Goal: Information Seeking & Learning: Find specific fact

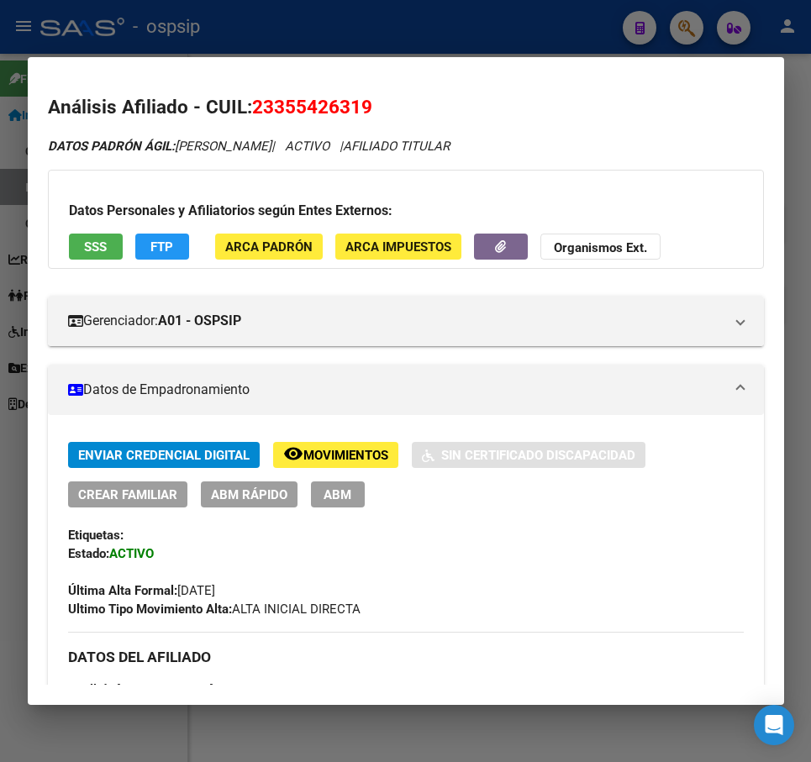
scroll to position [489, 0]
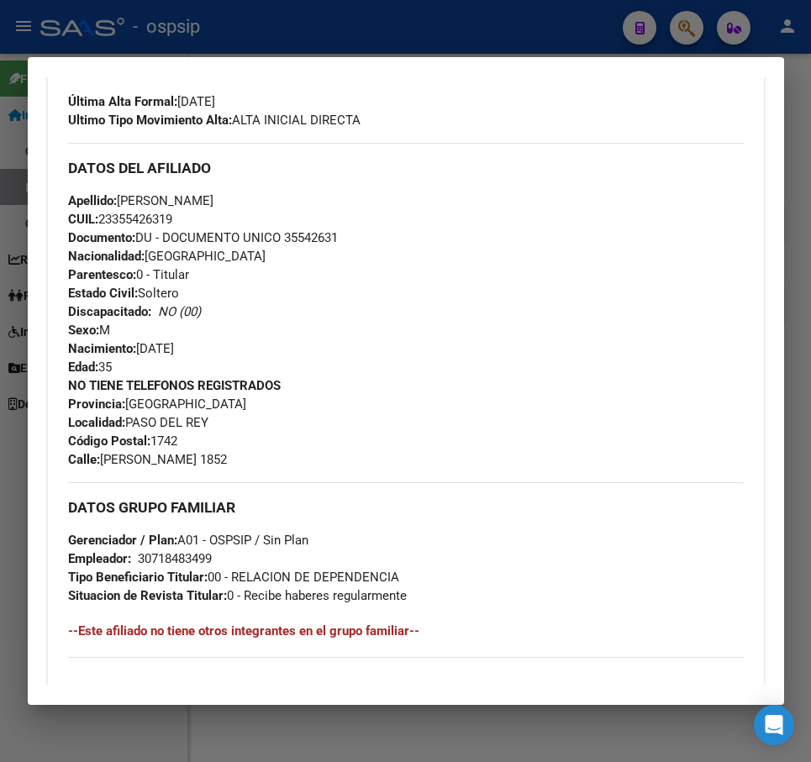
click at [438, 33] on div at bounding box center [405, 381] width 811 height 762
drag, startPoint x: 438, startPoint y: 33, endPoint x: 417, endPoint y: 76, distance: 48.5
click at [426, 46] on div at bounding box center [405, 381] width 811 height 762
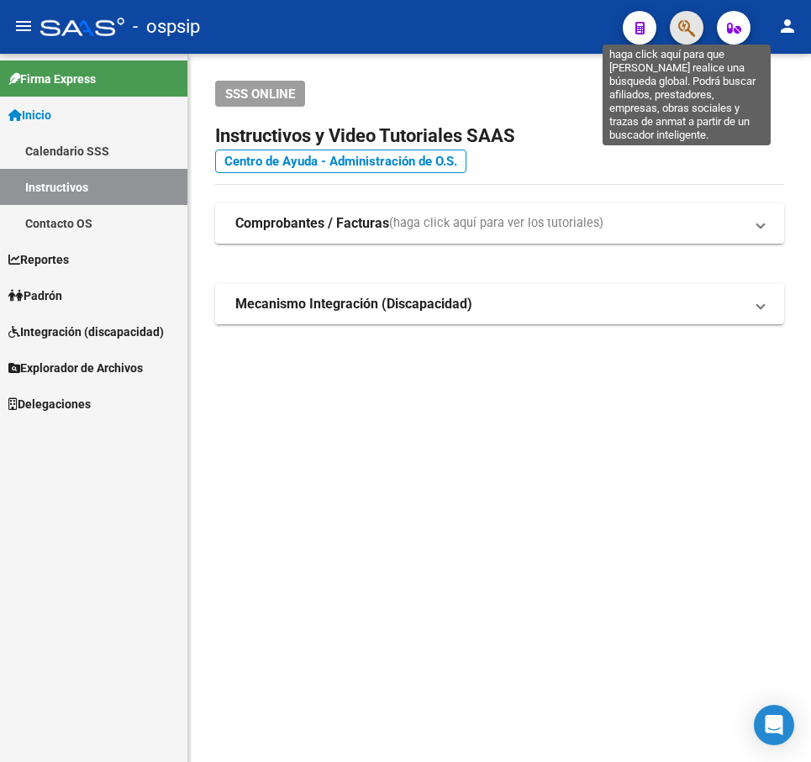
click at [689, 28] on icon "button" at bounding box center [686, 27] width 17 height 19
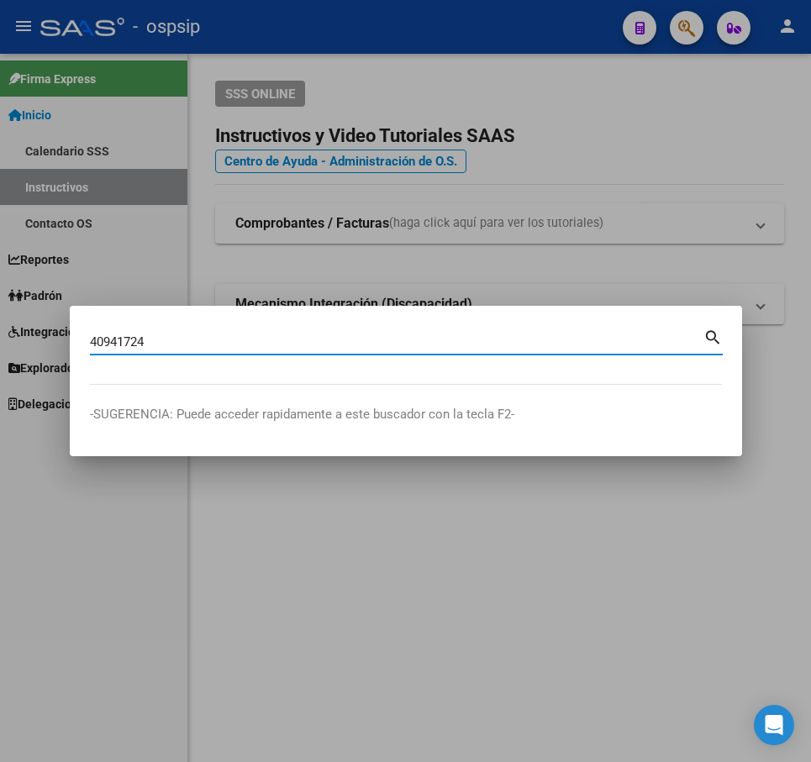
type input "40941724"
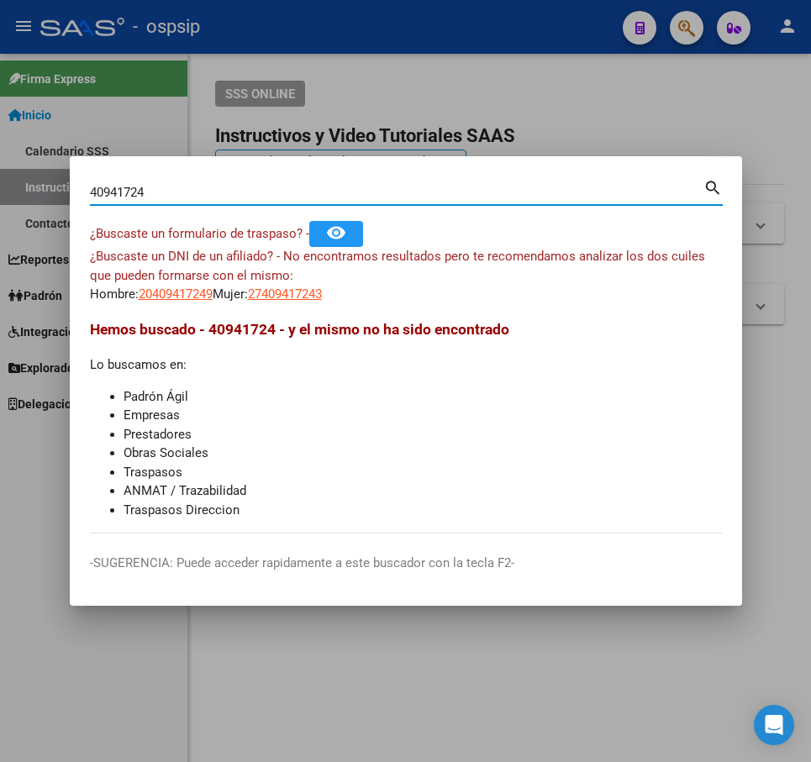
click at [640, 727] on div at bounding box center [405, 381] width 811 height 762
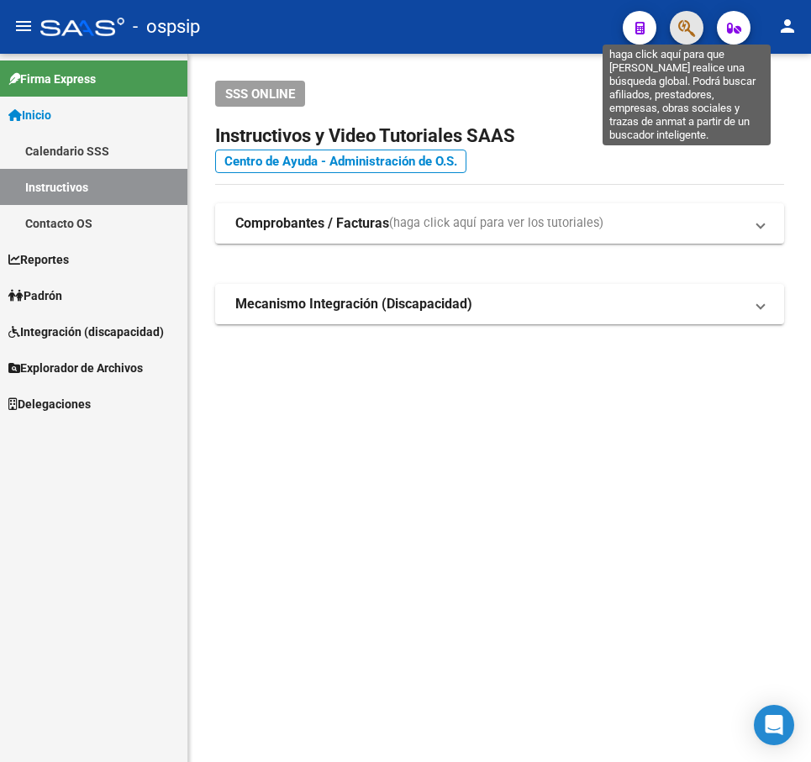
click at [684, 35] on icon "button" at bounding box center [686, 27] width 17 height 19
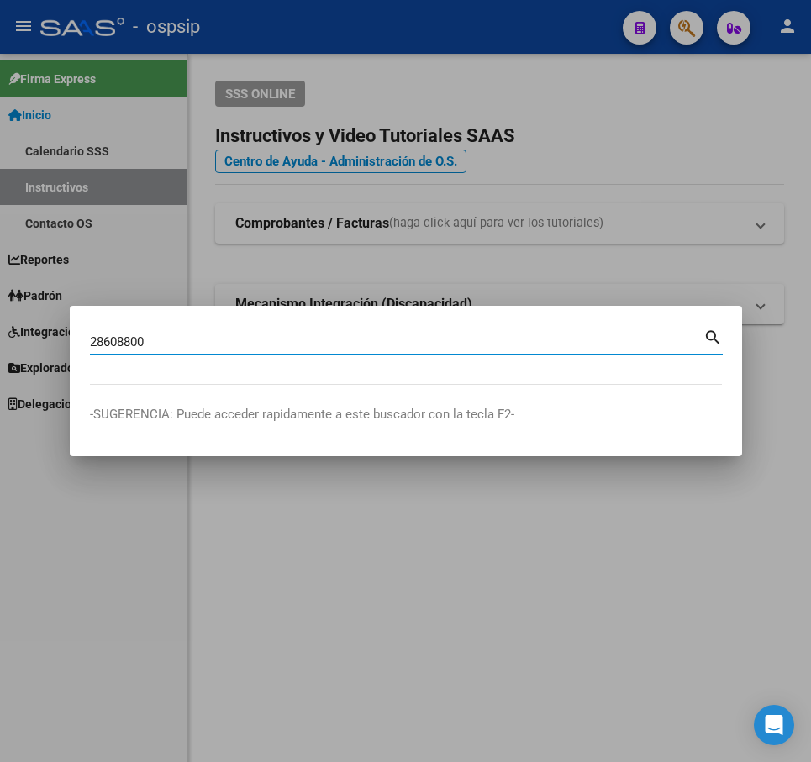
type input "28608800"
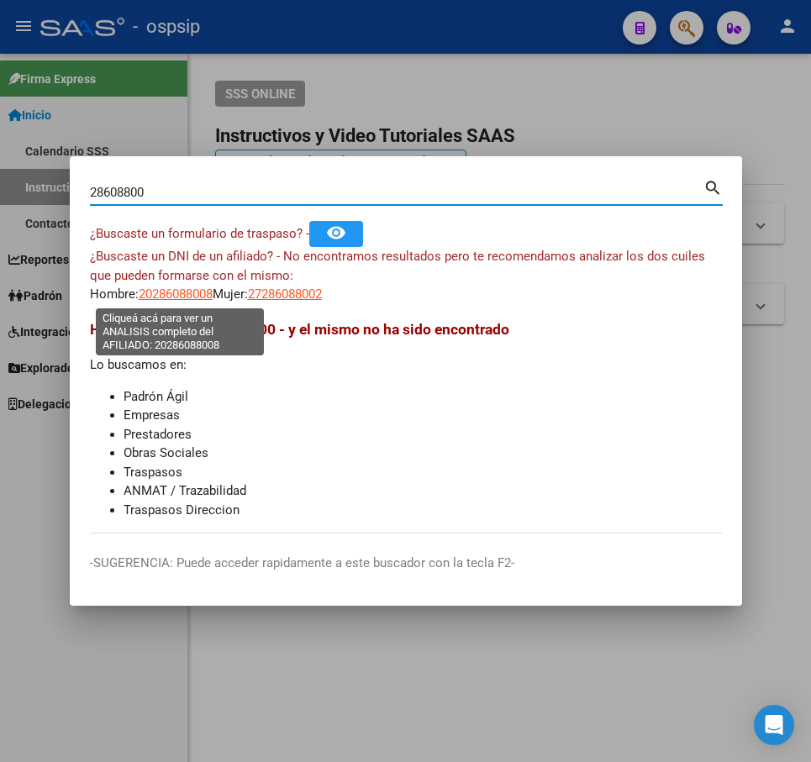
click at [169, 293] on span "20286088008" at bounding box center [176, 294] width 74 height 15
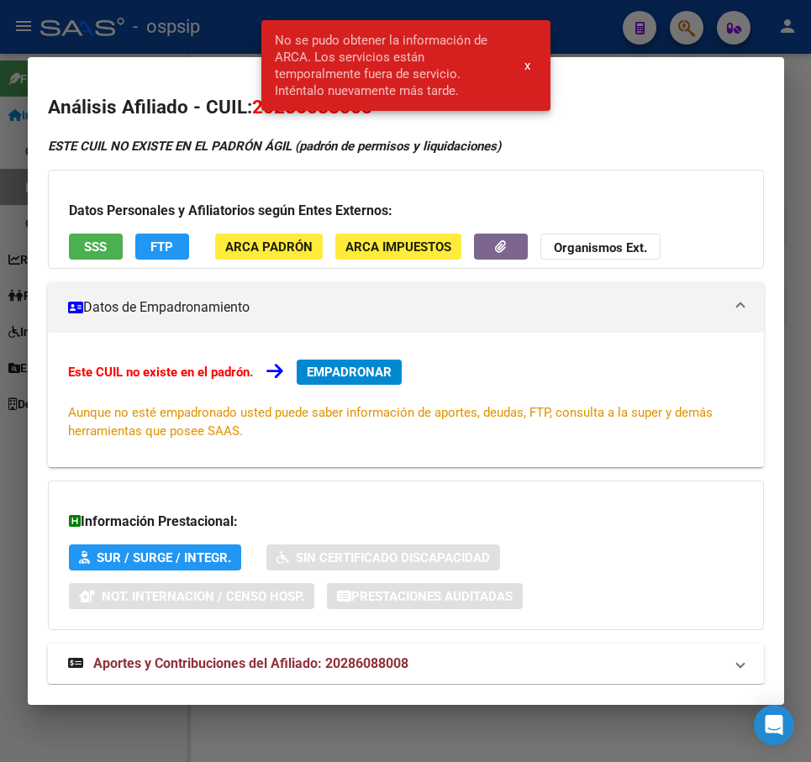
click at [155, 40] on div at bounding box center [405, 381] width 811 height 762
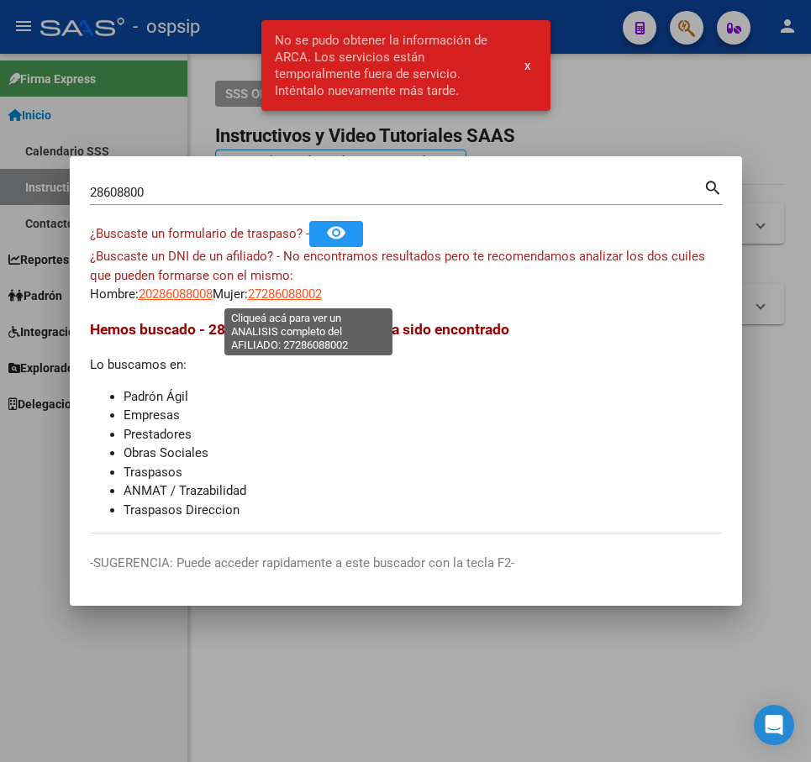
click at [322, 291] on span "27286088002" at bounding box center [285, 294] width 74 height 15
type textarea "27286088002"
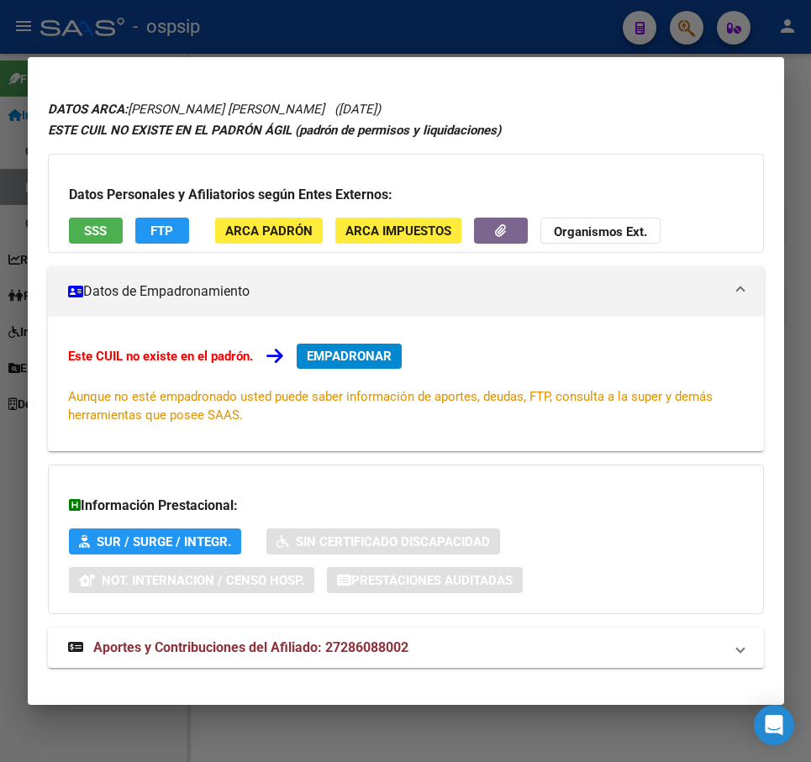
scroll to position [60, 0]
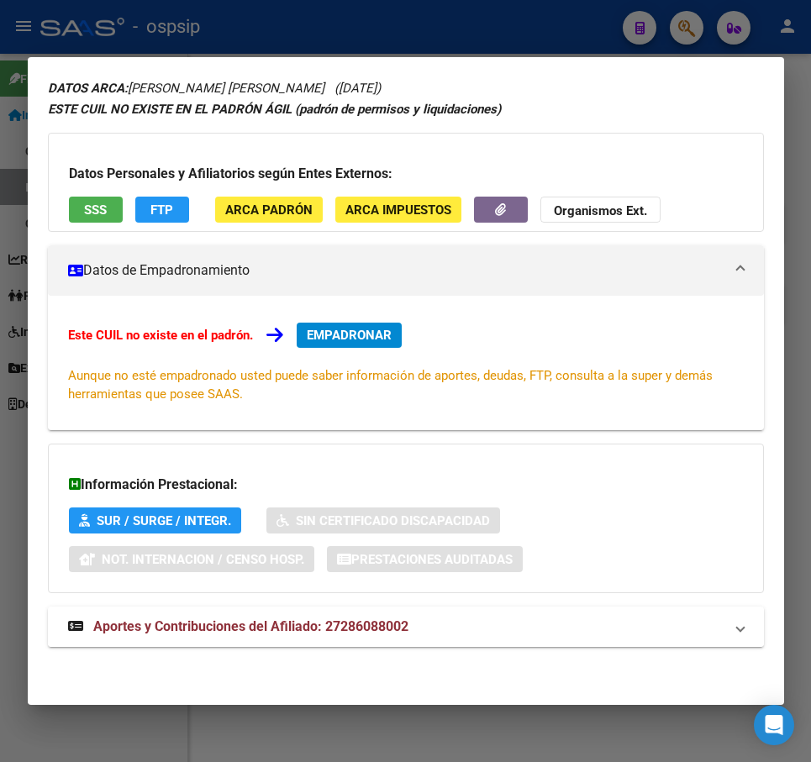
click at [462, 636] on mat-panel-title "Aportes y Contribuciones del Afiliado: 27286088002" at bounding box center [395, 627] width 655 height 20
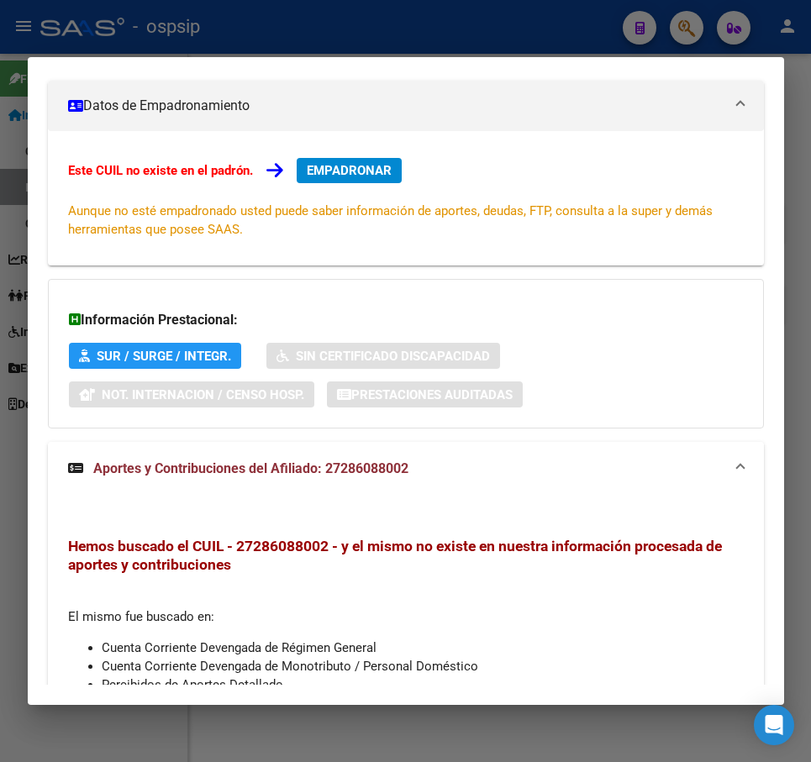
scroll to position [0, 0]
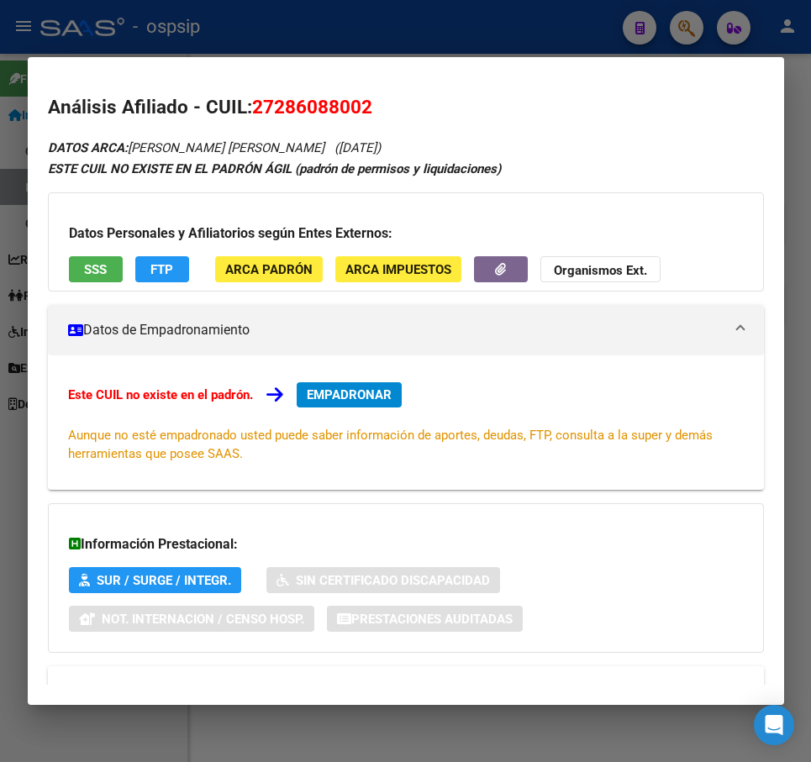
drag, startPoint x: 378, startPoint y: 108, endPoint x: 265, endPoint y: 112, distance: 113.5
click at [250, 114] on h2 "Análisis Afiliado - CUIL: 27286088002" at bounding box center [406, 107] width 716 height 29
copy h2 "27286088002"
click at [430, 33] on div at bounding box center [405, 381] width 811 height 762
click at [432, 32] on div at bounding box center [405, 381] width 811 height 762
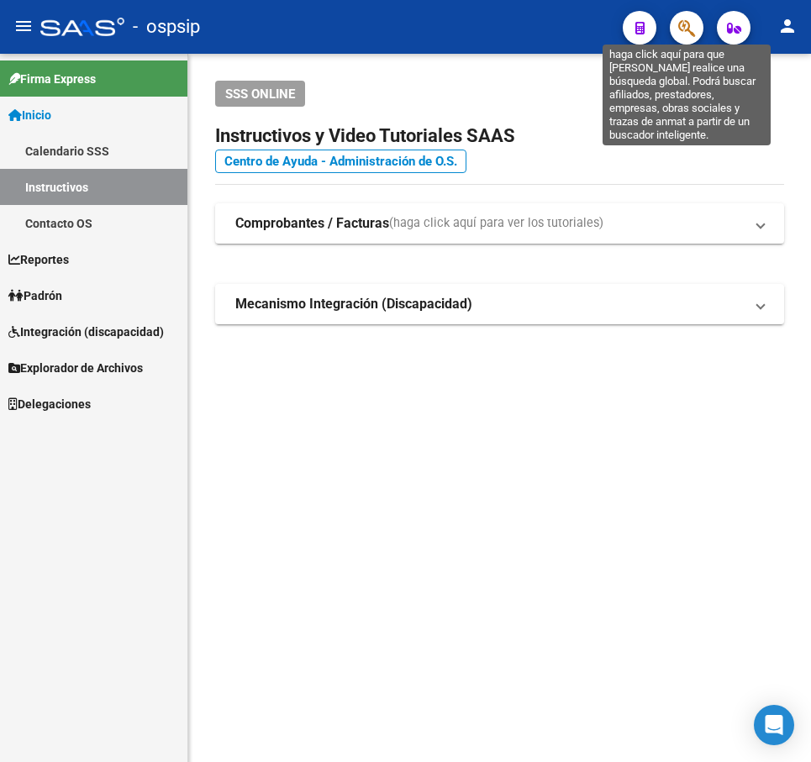
click at [689, 29] on icon "button" at bounding box center [686, 27] width 17 height 19
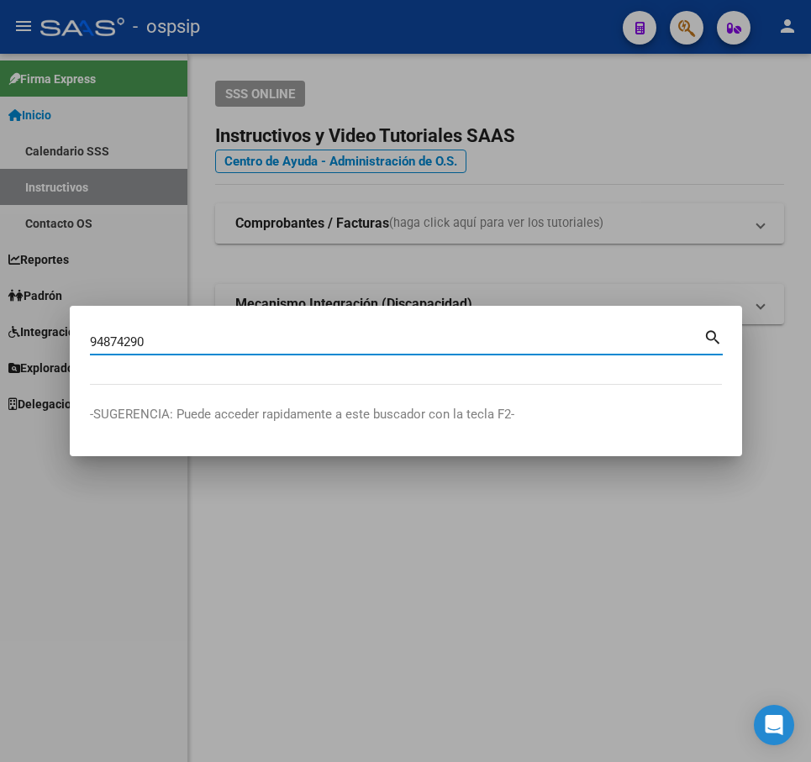
type input "94874290"
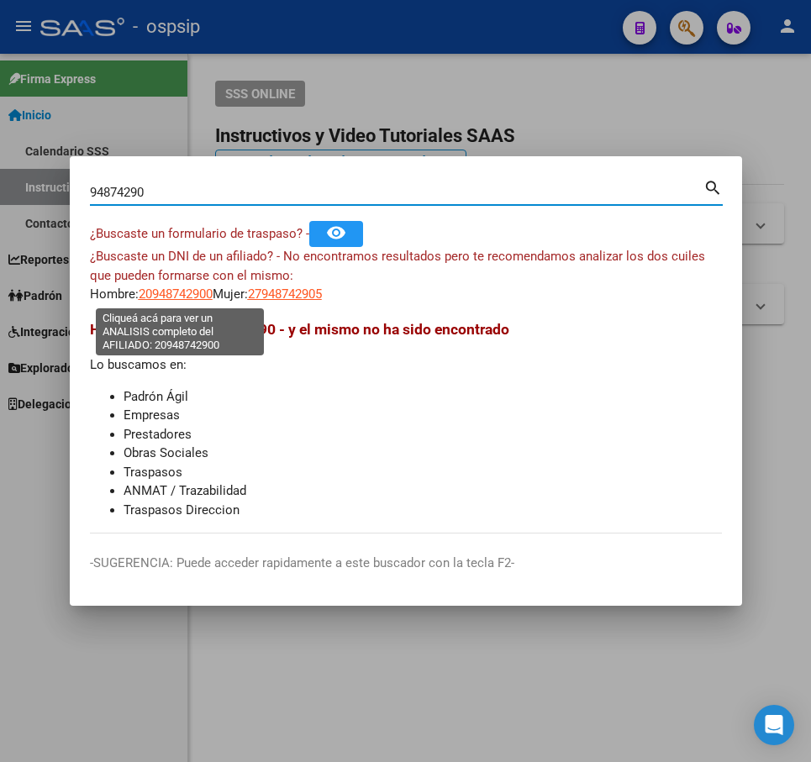
click at [169, 300] on span "20948742900" at bounding box center [176, 294] width 74 height 15
type textarea "20948742900"
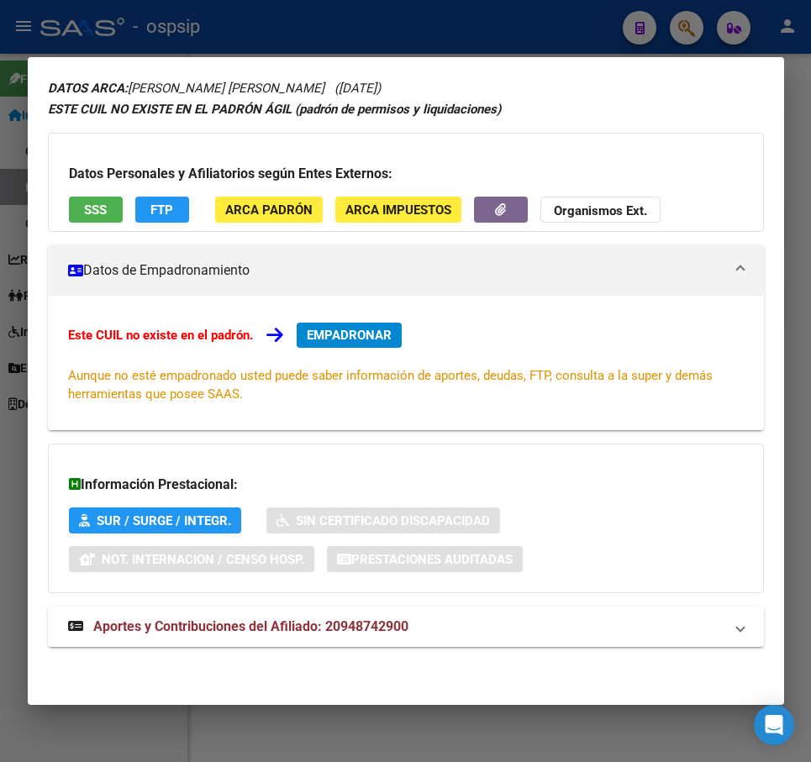
drag, startPoint x: 492, startPoint y: 630, endPoint x: 626, endPoint y: 561, distance: 151.1
click at [493, 628] on mat-panel-title "Aportes y Contribuciones del Afiliado: 20948742900" at bounding box center [395, 627] width 655 height 20
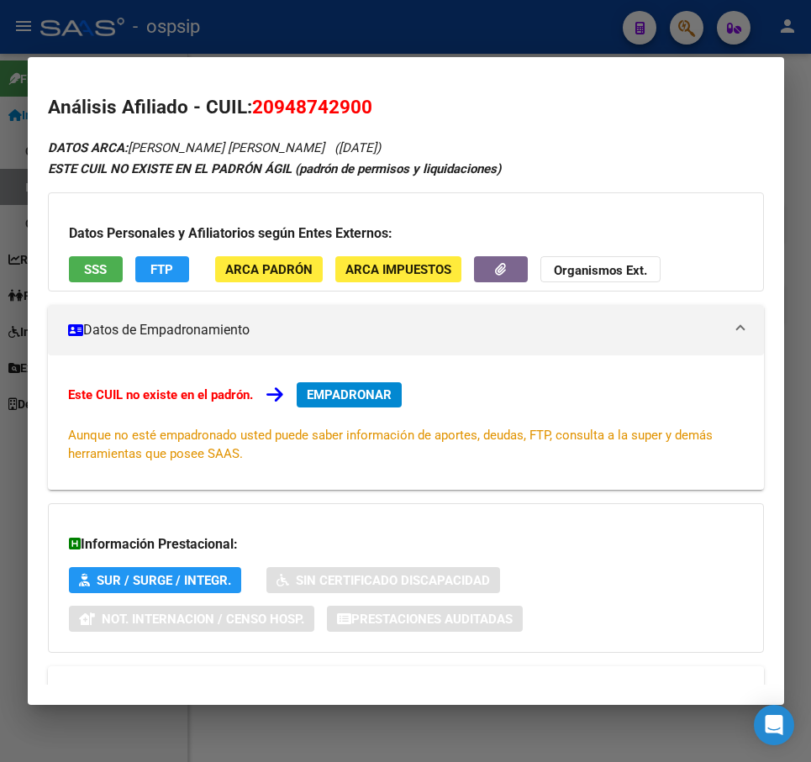
click at [476, 47] on div at bounding box center [405, 381] width 811 height 762
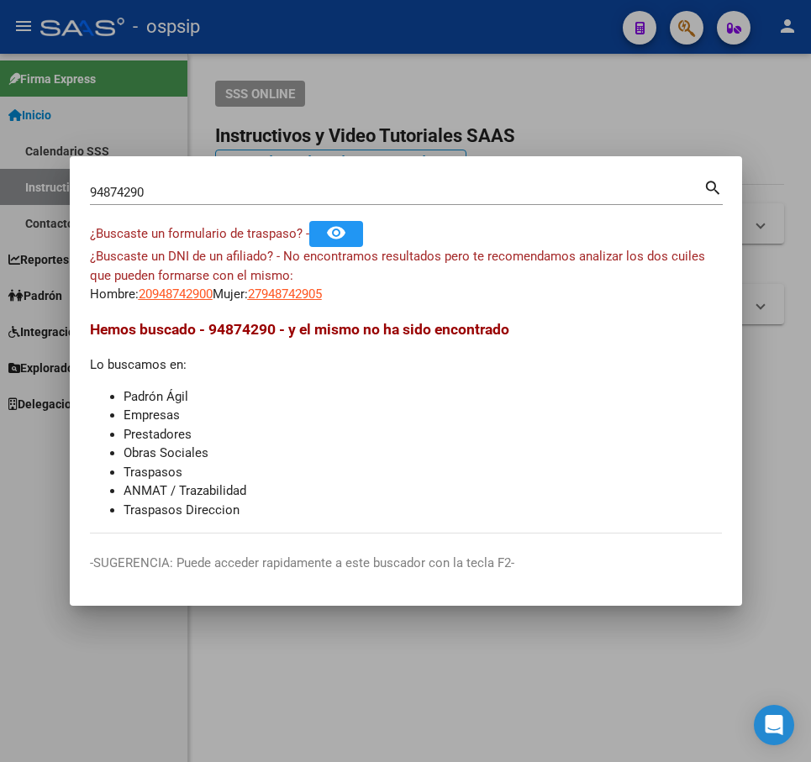
click at [476, 47] on div at bounding box center [405, 381] width 811 height 762
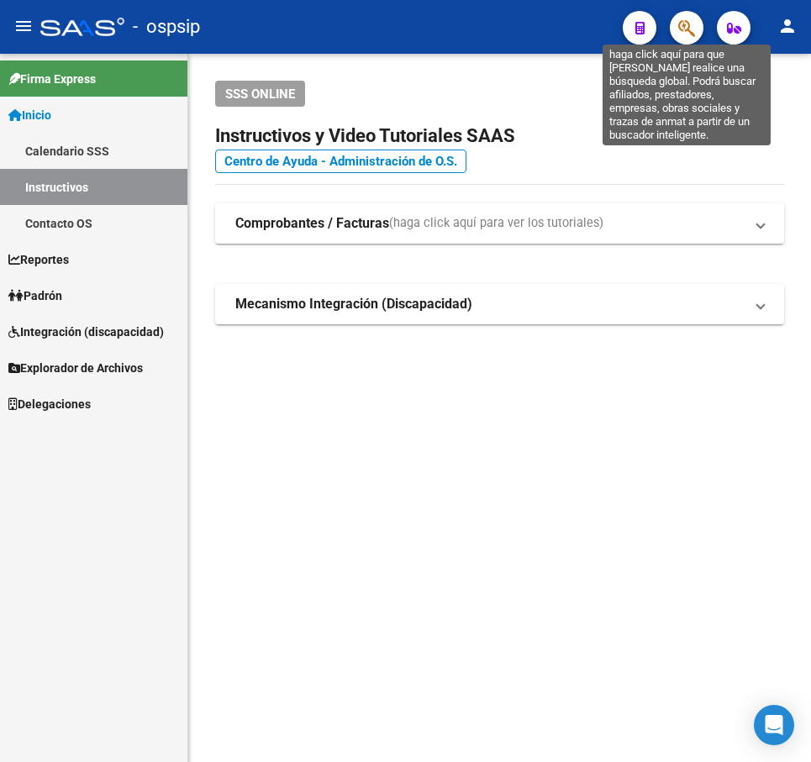
click at [691, 26] on icon "button" at bounding box center [686, 27] width 17 height 19
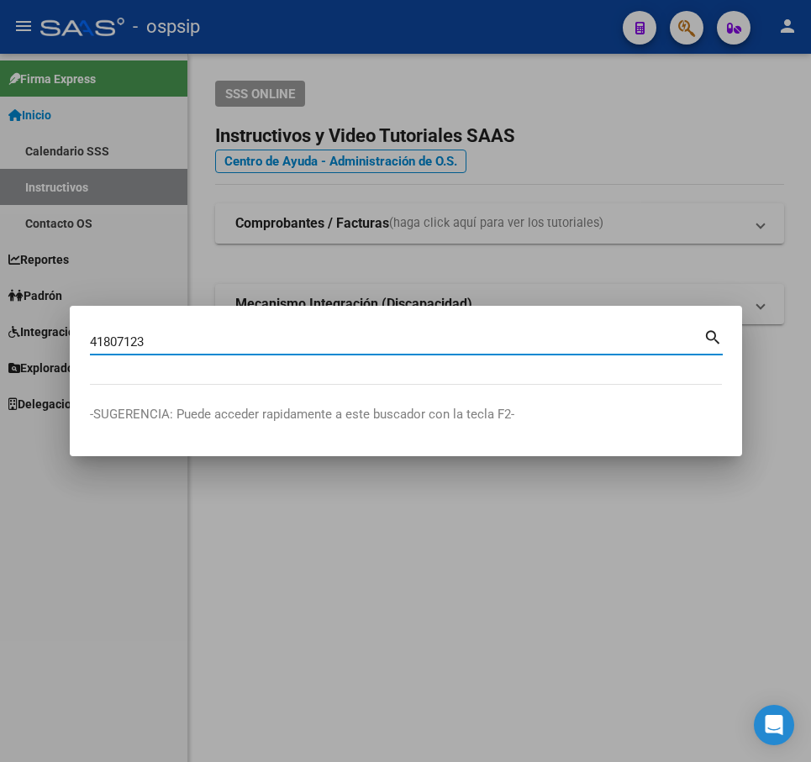
type input "41807123"
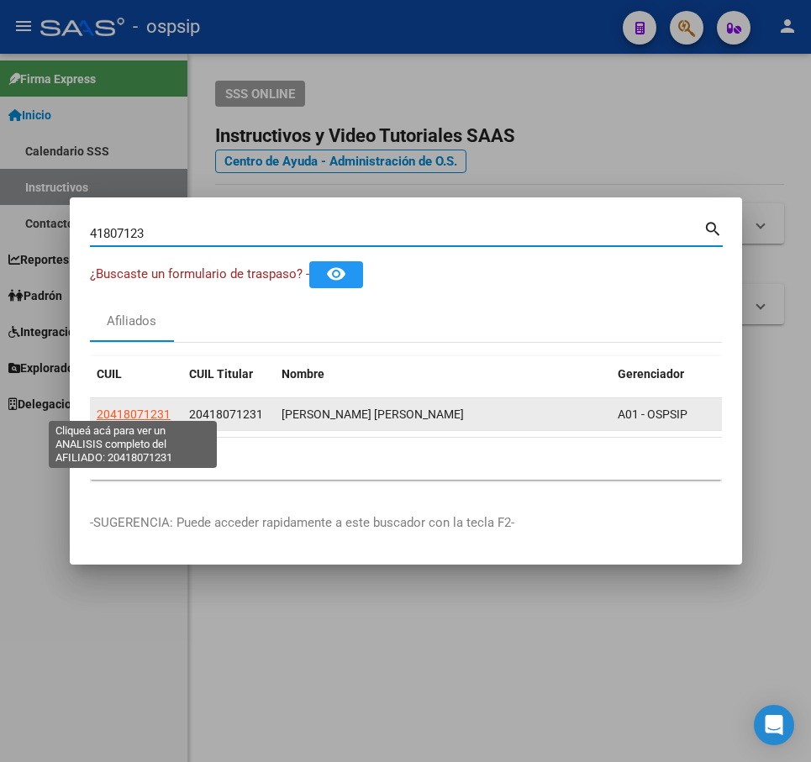
click at [134, 407] on span "20418071231" at bounding box center [134, 413] width 74 height 13
type textarea "20418071231"
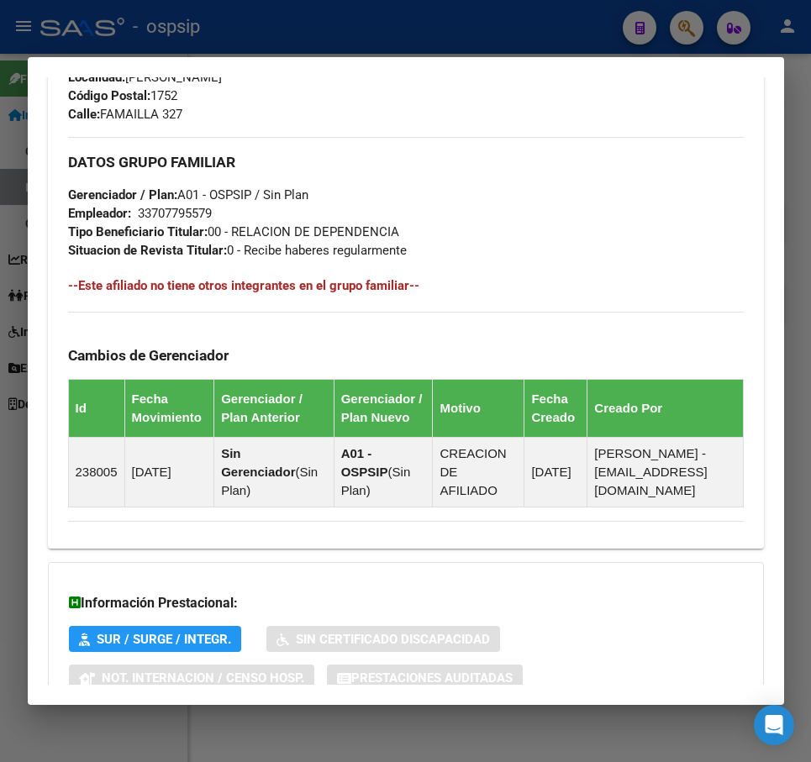
scroll to position [953, 0]
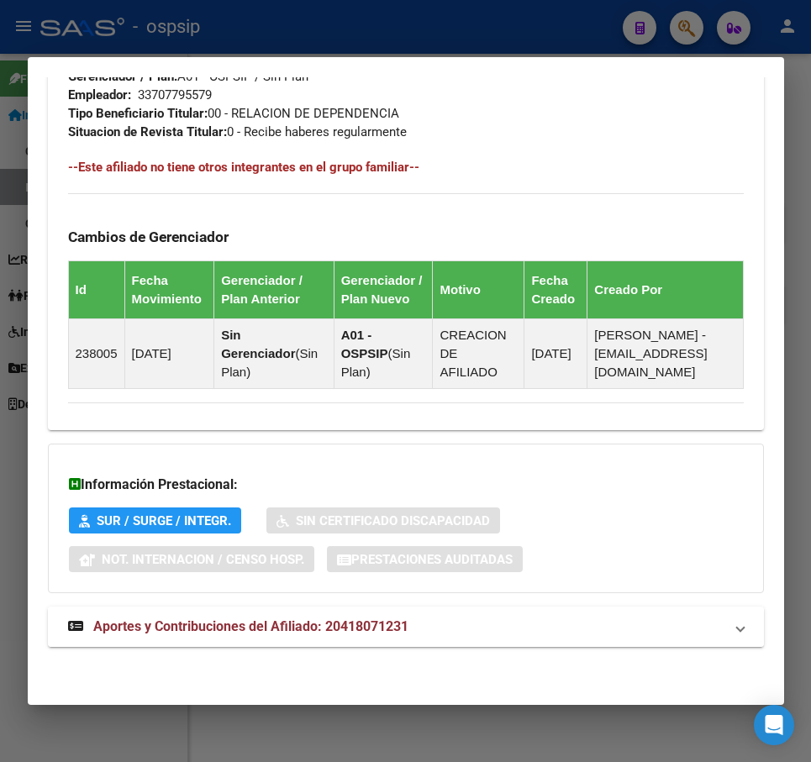
click at [629, 620] on mat-panel-title "Aportes y Contribuciones del Afiliado: 20418071231" at bounding box center [395, 627] width 655 height 20
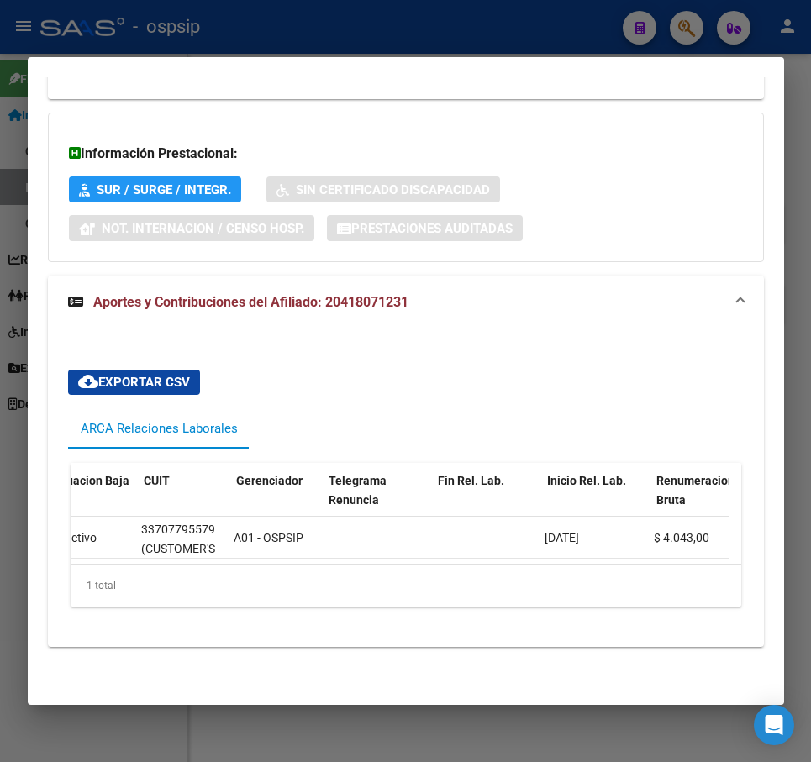
scroll to position [0, 190]
click at [248, 51] on div at bounding box center [405, 381] width 811 height 762
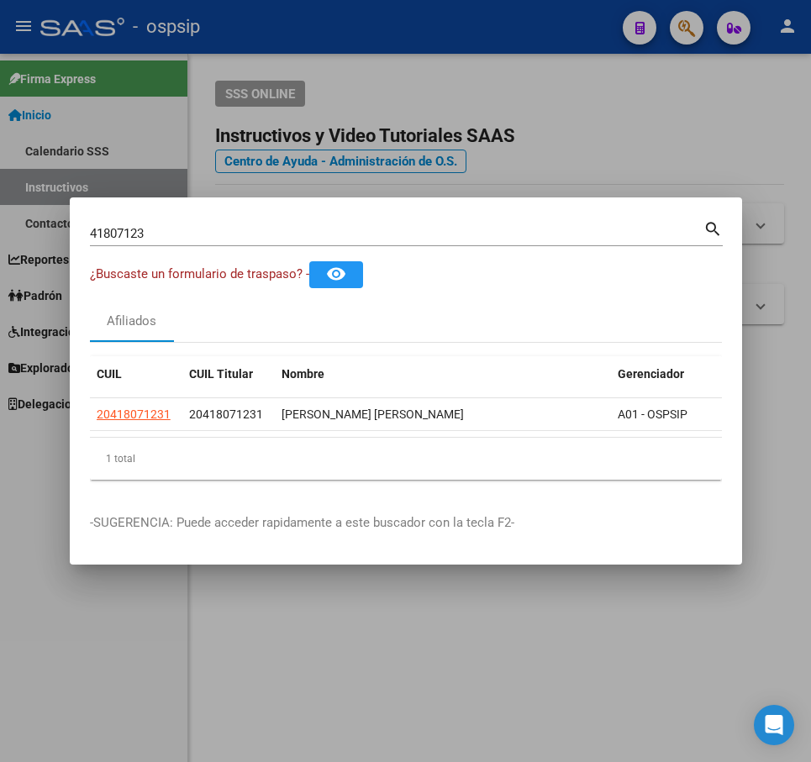
drag, startPoint x: 491, startPoint y: 115, endPoint x: 502, endPoint y: 124, distance: 14.5
click at [495, 113] on div at bounding box center [405, 381] width 811 height 762
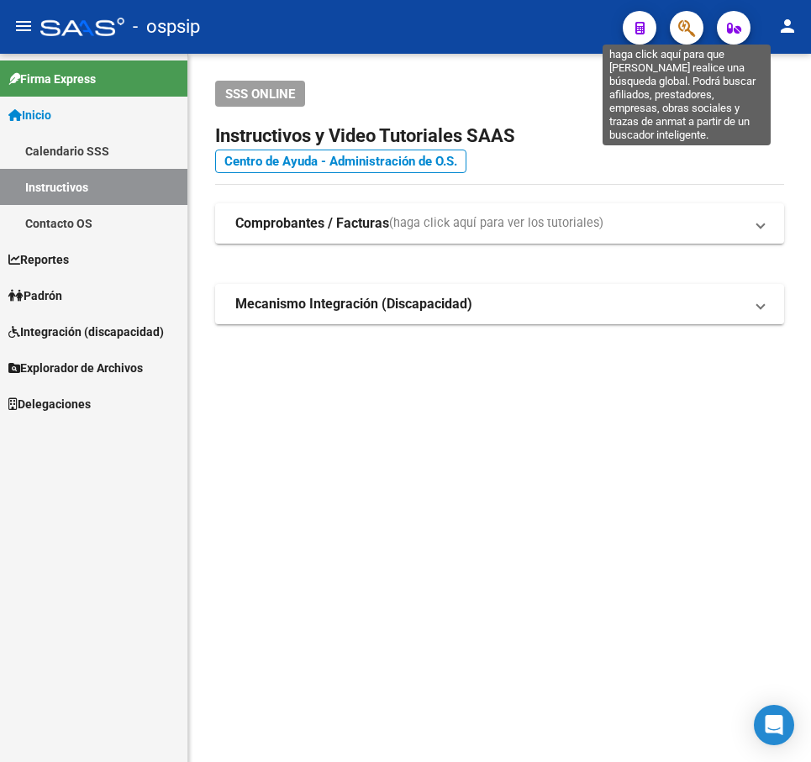
click at [681, 23] on icon "button" at bounding box center [686, 27] width 17 height 19
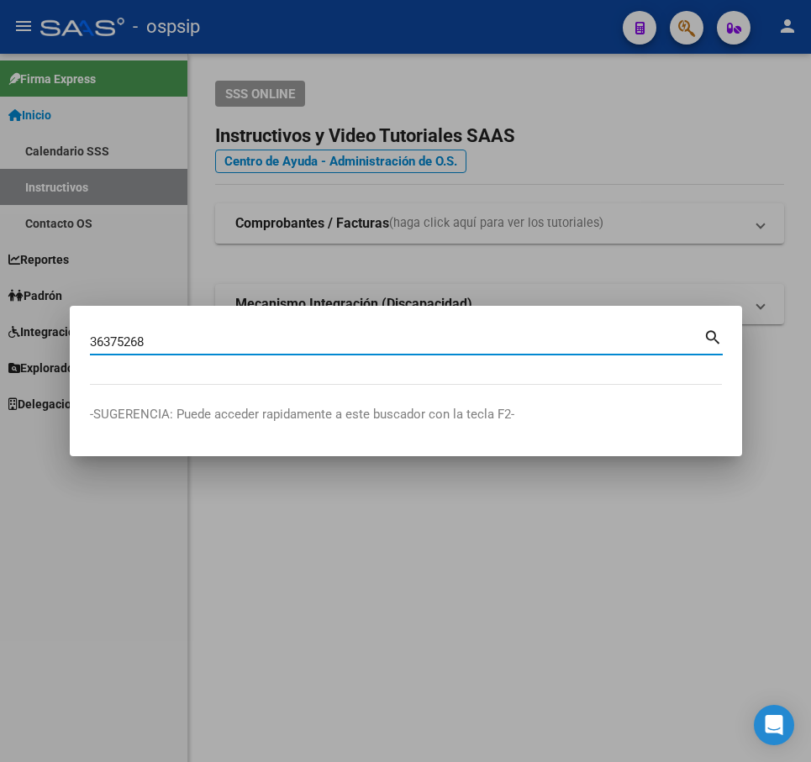
type input "36375268"
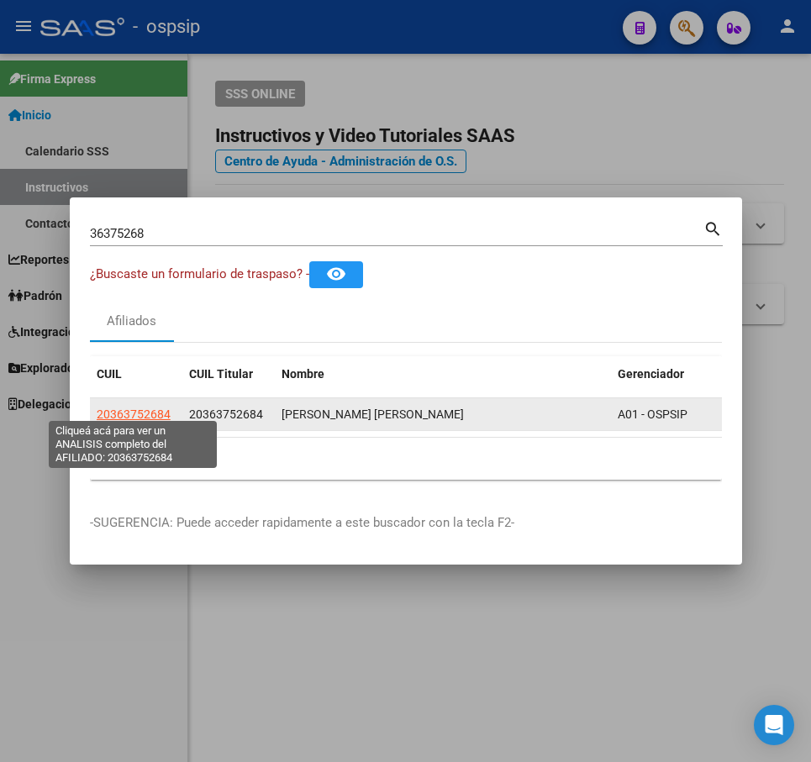
click at [140, 407] on span "20363752684" at bounding box center [134, 413] width 74 height 13
type textarea "20363752684"
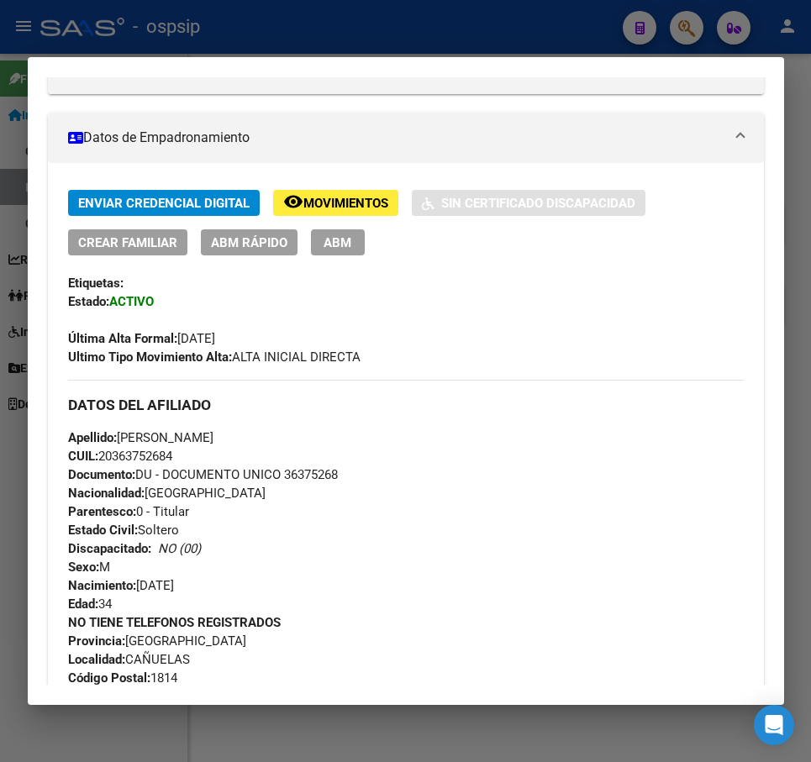
scroll to position [588, 0]
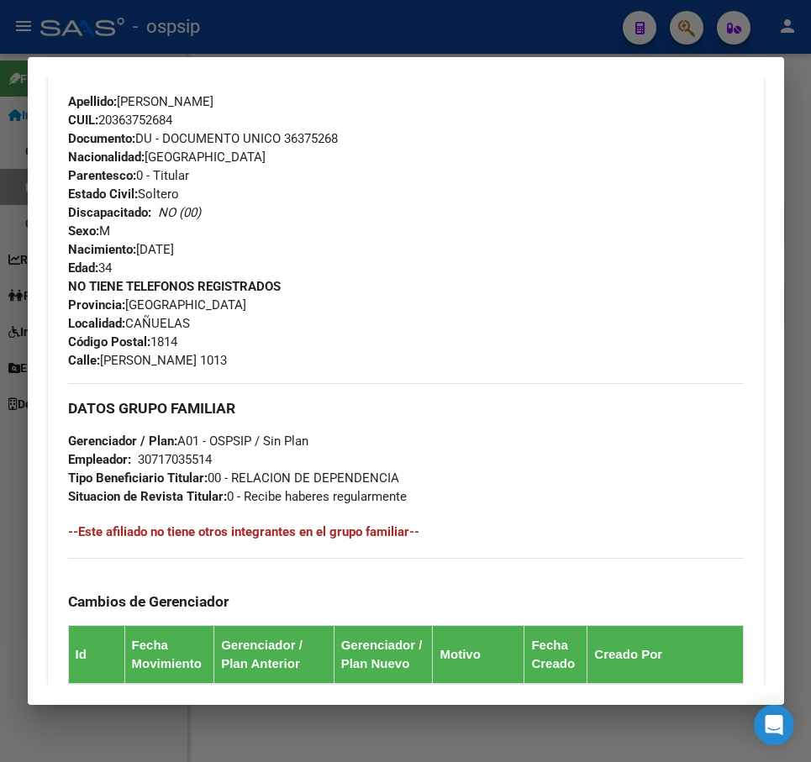
click at [511, 29] on div at bounding box center [405, 381] width 811 height 762
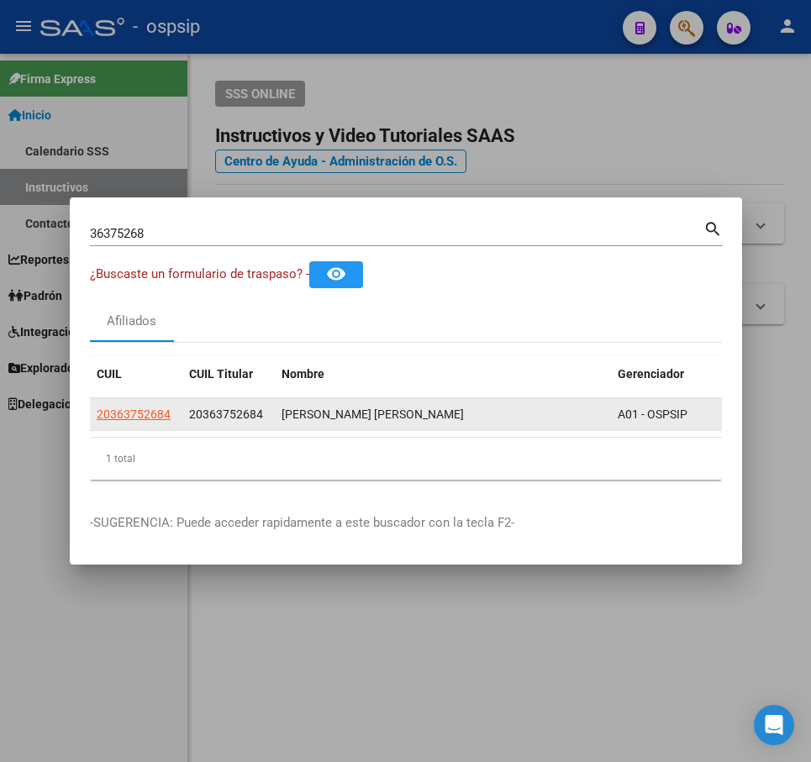
click at [121, 398] on datatable-body-cell "20363752684" at bounding box center [136, 414] width 92 height 33
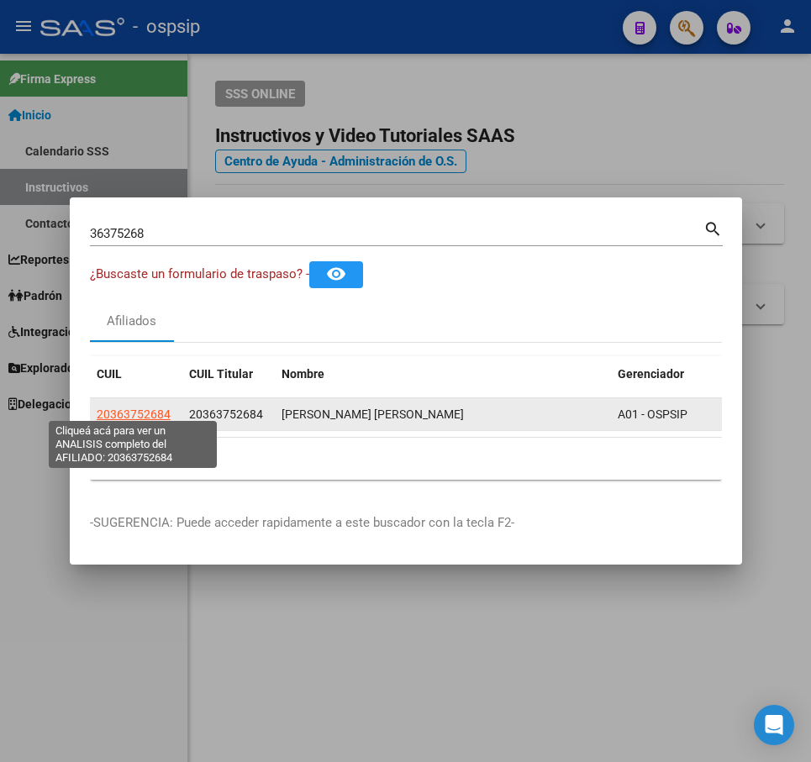
click at [120, 407] on span "20363752684" at bounding box center [134, 413] width 74 height 13
copy span "6"
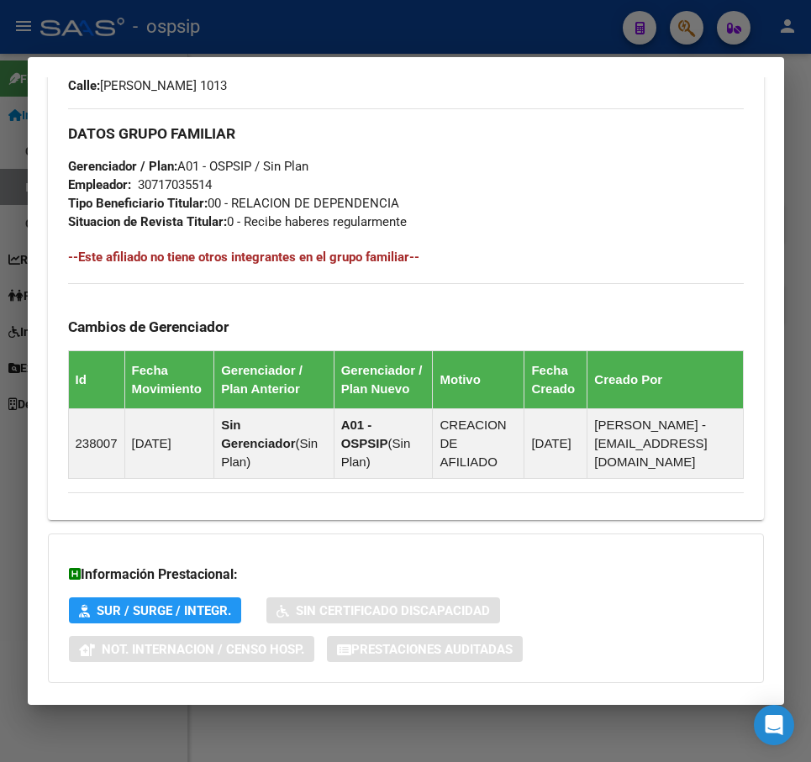
scroll to position [953, 0]
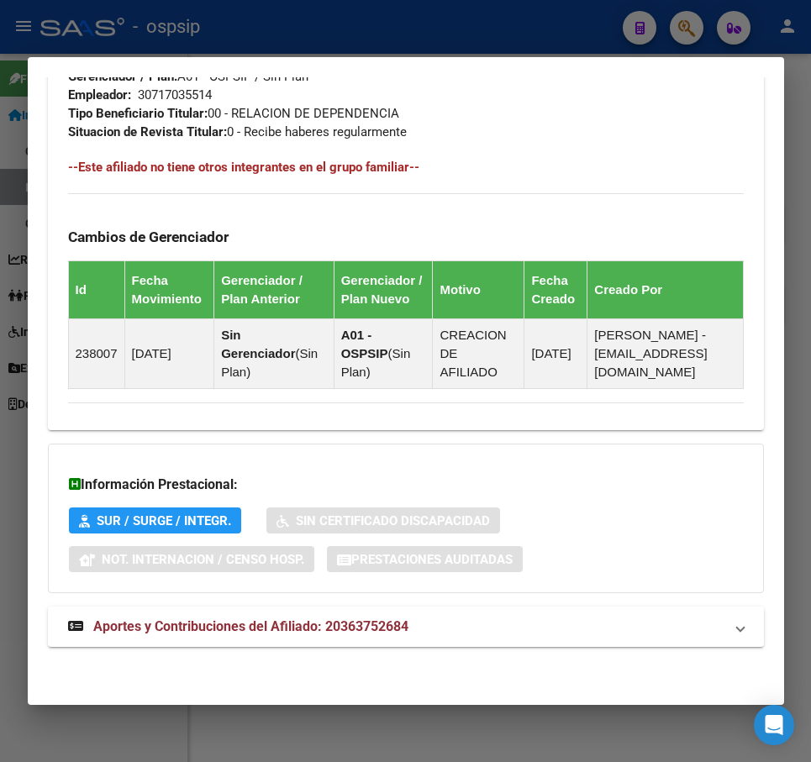
click at [647, 628] on mat-panel-title "Aportes y Contribuciones del Afiliado: 20363752684" at bounding box center [395, 627] width 655 height 20
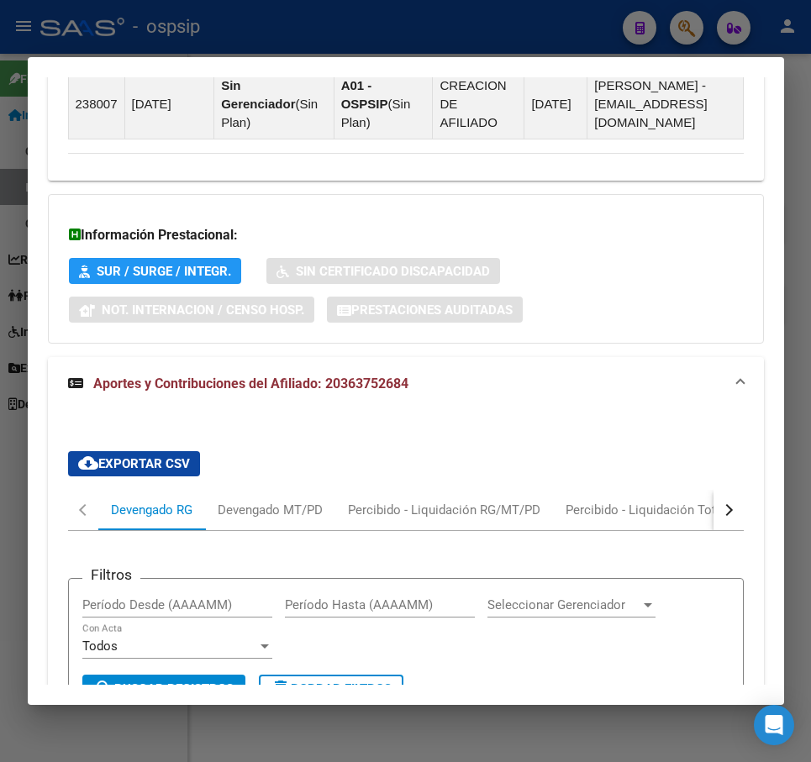
scroll to position [1471, 0]
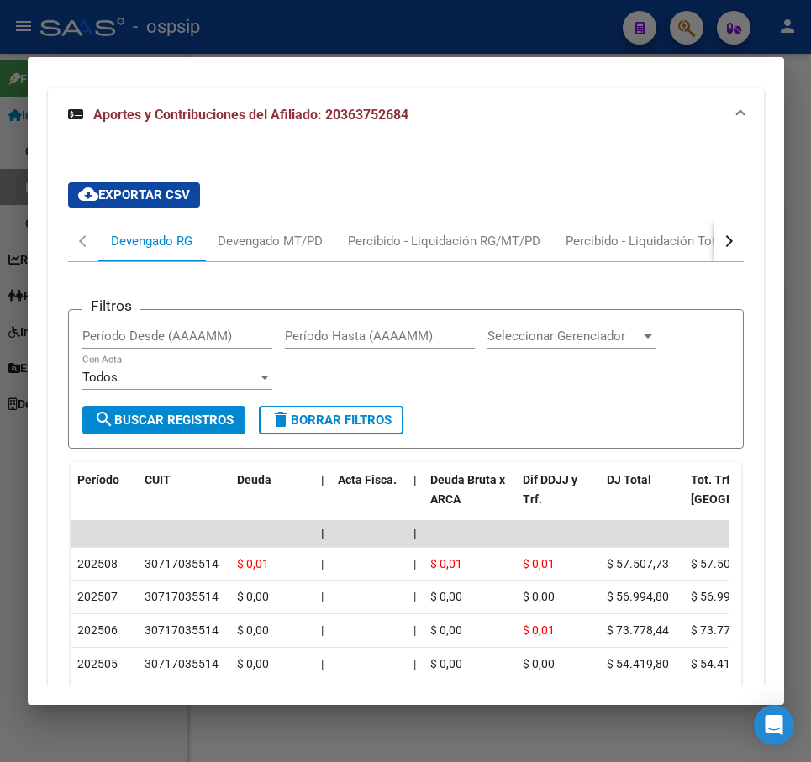
click at [722, 250] on button "button" at bounding box center [728, 241] width 30 height 40
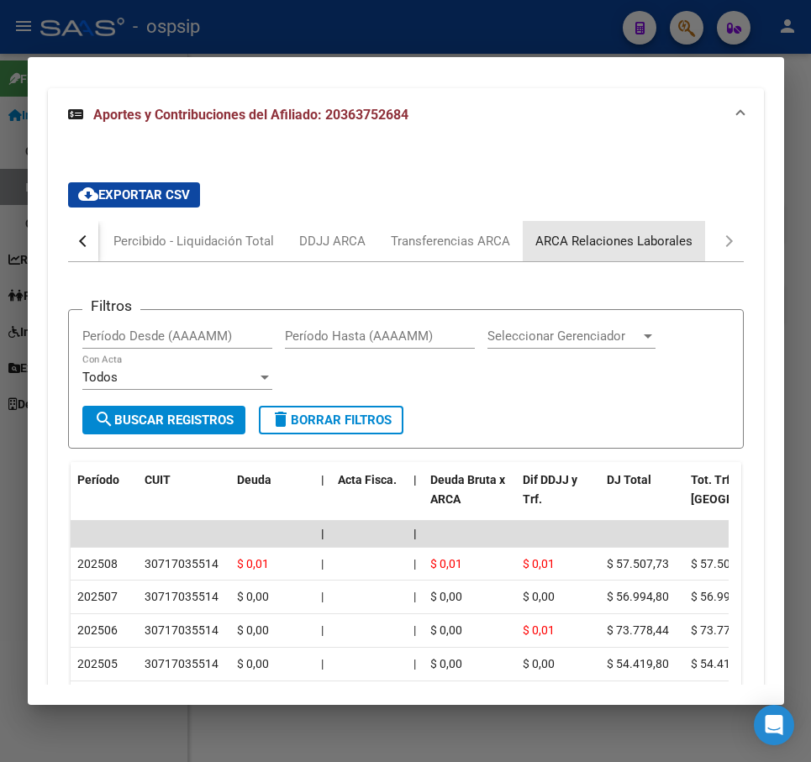
click at [689, 252] on div "ARCA Relaciones Laborales" at bounding box center [614, 241] width 182 height 40
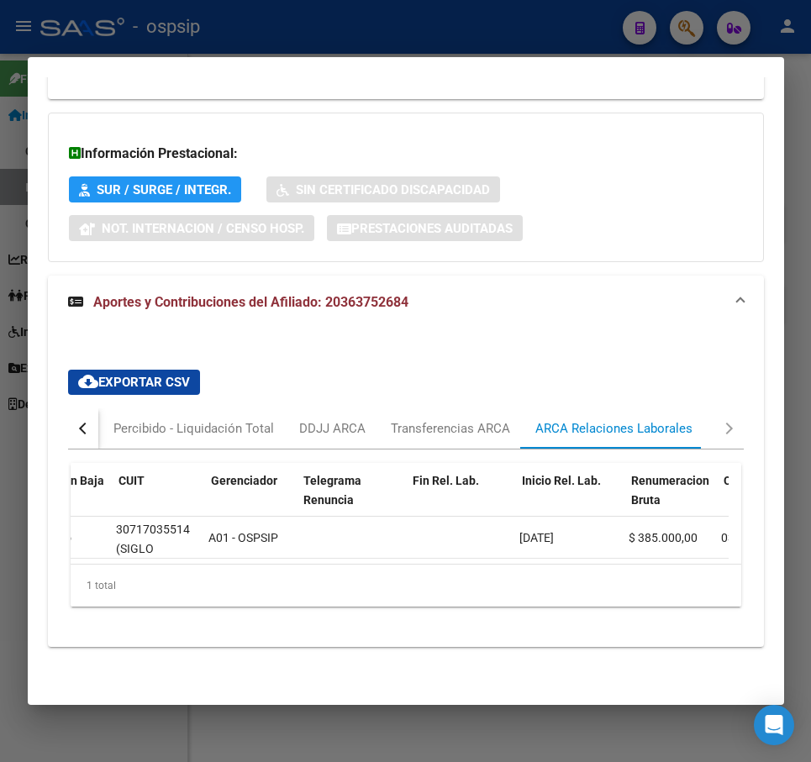
scroll to position [0, 240]
